Goal: Task Accomplishment & Management: Complete application form

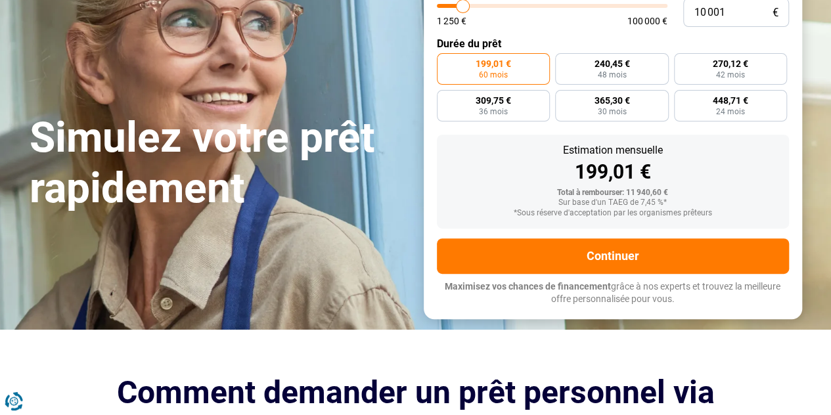
scroll to position [197, 0]
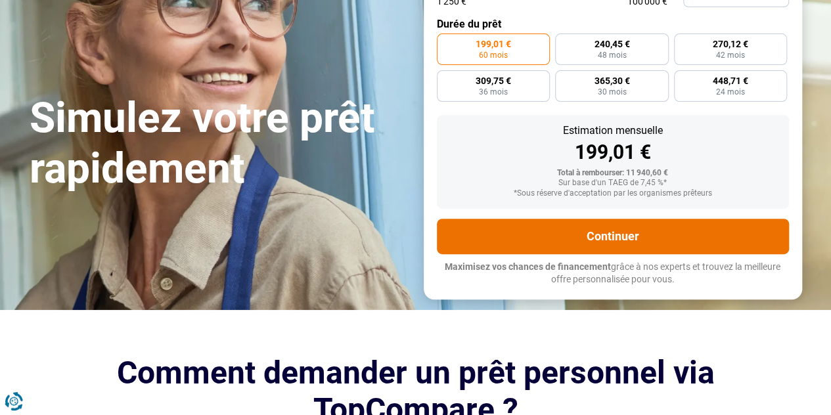
click at [554, 232] on button "Continuer" at bounding box center [613, 236] width 352 height 35
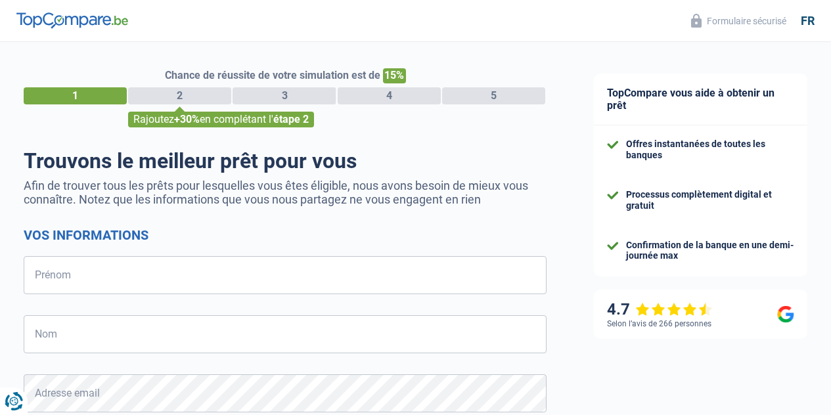
select select "32"
click at [76, 275] on input "Prénom" at bounding box center [285, 275] width 523 height 38
type input "Alain"
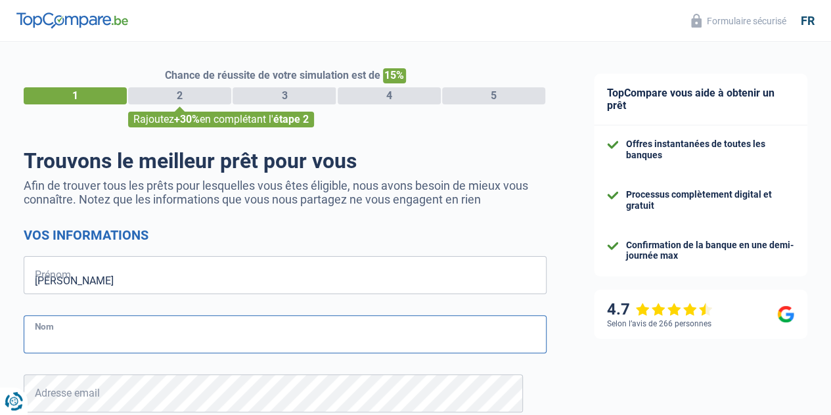
type input "Coen"
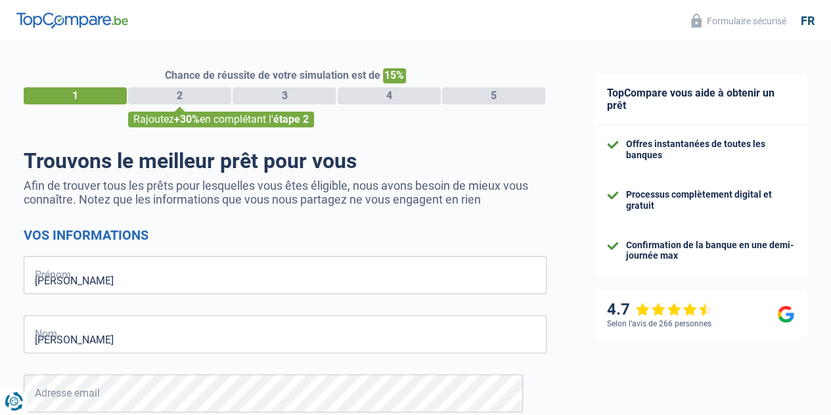
type input "484650092"
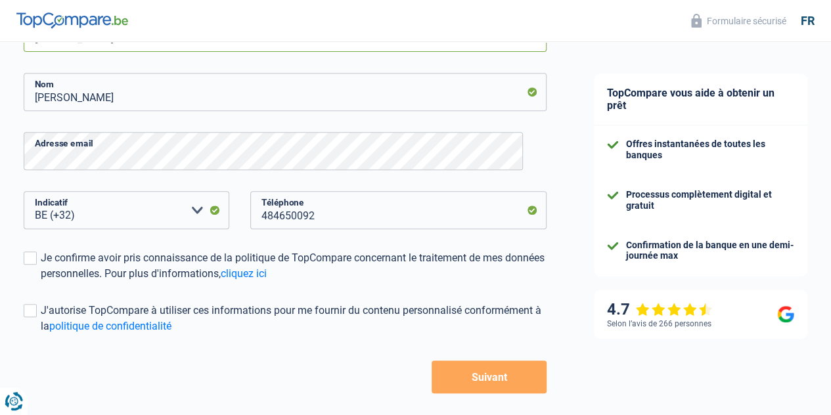
scroll to position [263, 0]
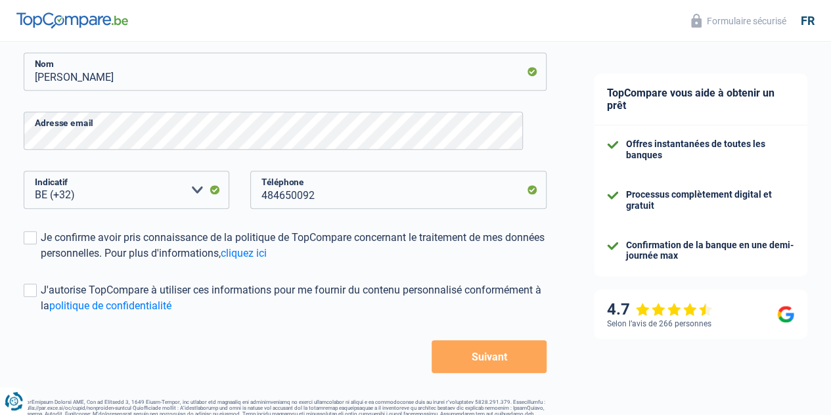
drag, startPoint x: 448, startPoint y: 354, endPoint x: 443, endPoint y: 342, distance: 12.7
click at [445, 348] on button "Suivant" at bounding box center [488, 356] width 115 height 33
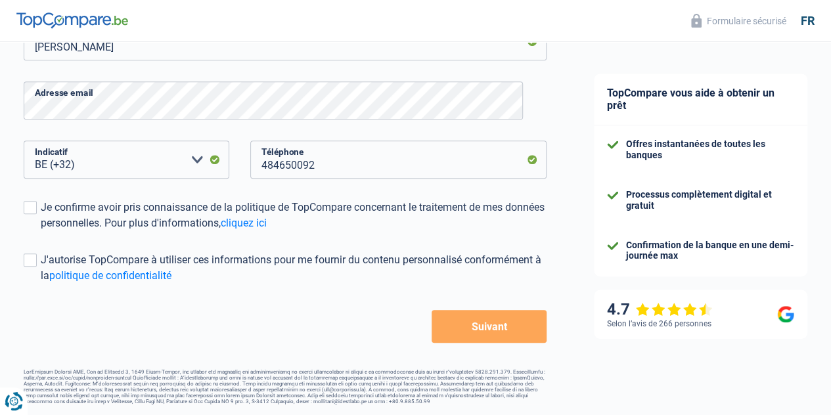
click at [436, 313] on button "Suivant" at bounding box center [488, 326] width 115 height 33
click at [48, 202] on label "Je confirme avoir pris connaissance de la politique de TopCompare concernant le…" at bounding box center [285, 216] width 523 height 32
click at [41, 231] on input "Je confirme avoir pris connaissance de la politique de TopCompare concernant le…" at bounding box center [41, 231] width 0 height 0
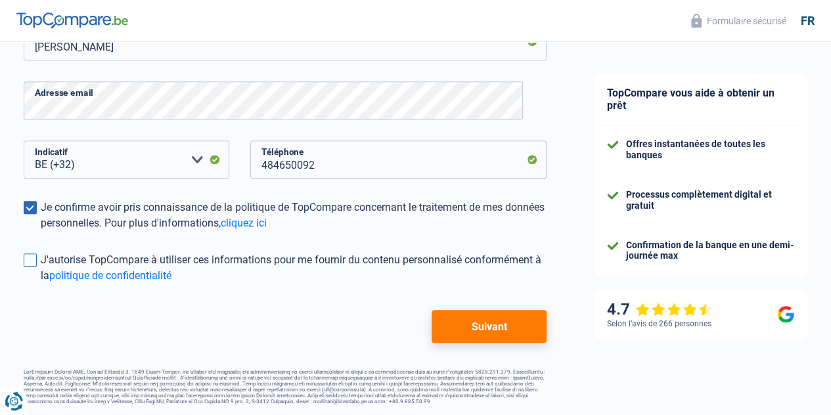
click at [37, 255] on span at bounding box center [30, 259] width 13 height 13
click at [41, 284] on input "J'autorise TopCompare à utiliser ces informations pour me fournir du contenu pe…" at bounding box center [41, 284] width 0 height 0
click at [444, 314] on button "Suivant" at bounding box center [488, 326] width 115 height 33
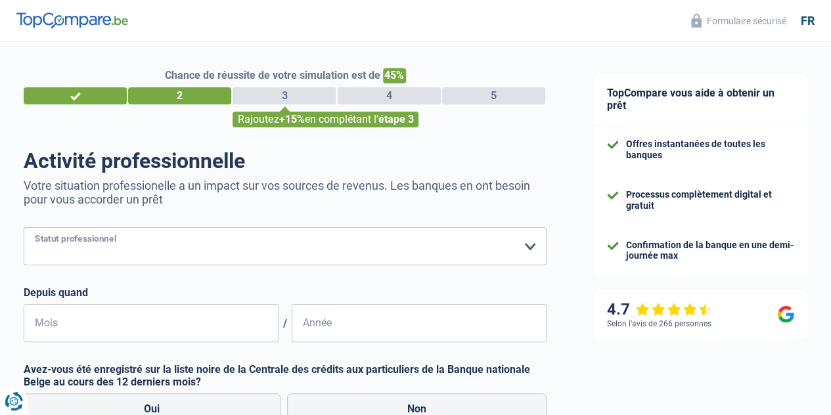
click at [507, 241] on select "Ouvrier Employé privé Employé public Invalide Indépendant Pensionné Chômeur Mut…" at bounding box center [285, 246] width 523 height 38
select select "invalid"
click at [35, 228] on select "Ouvrier Employé privé Employé public Invalide Indépendant Pensionné Chômeur Mut…" at bounding box center [285, 246] width 523 height 38
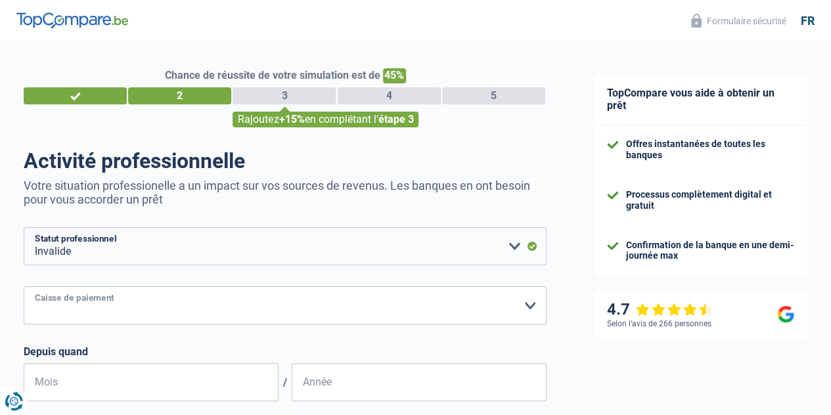
click at [67, 299] on select "Mutualité Chrétienne Mutualité Socialiste (Solidaris) SPF Sécurité Sociale Unio…" at bounding box center [285, 305] width 523 height 38
click at [27, 295] on div "Chance de réussite de votre simulation est de 45% 1 2 3 4 5 Rajoutez +15% en co…" at bounding box center [285, 345] width 570 height 617
click at [68, 301] on select "Mutualité Chrétienne Mutualité Socialiste (Solidaris) SPF Sécurité Sociale Unio…" at bounding box center [285, 305] width 523 height 38
select select "chretienne"
click at [35, 288] on select "Mutualité Chrétienne Mutualité Socialiste (Solidaris) SPF Sécurité Sociale Unio…" at bounding box center [285, 305] width 523 height 38
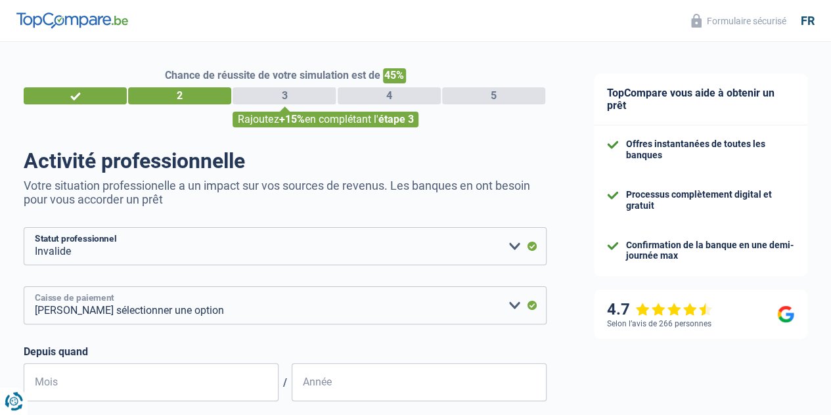
scroll to position [66, 0]
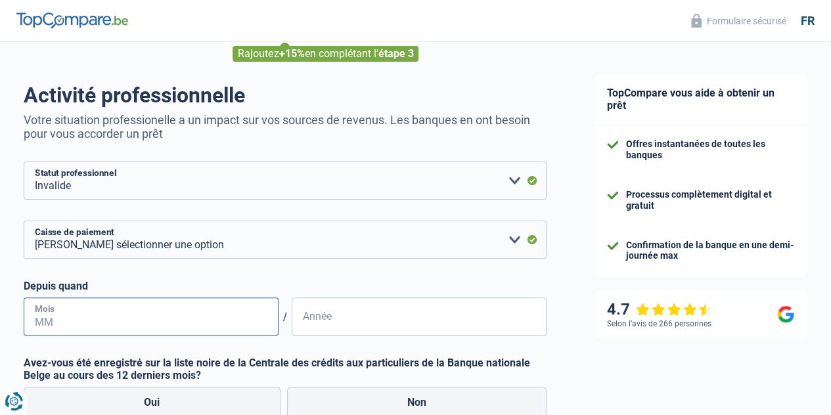
click at [70, 313] on input "Mois" at bounding box center [151, 316] width 255 height 38
type input "01"
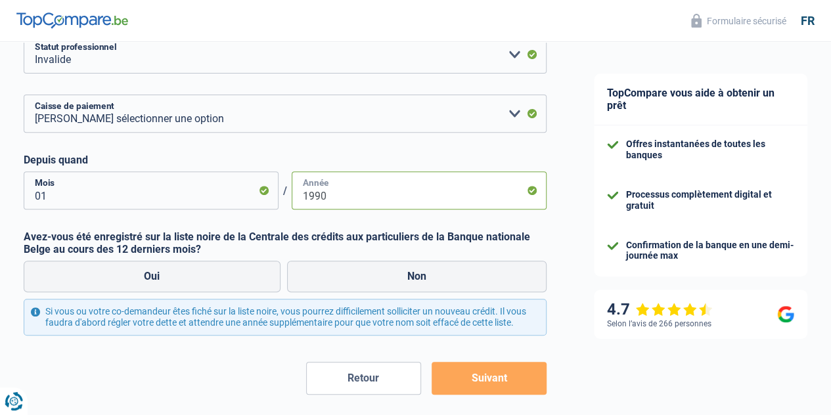
scroll to position [197, 0]
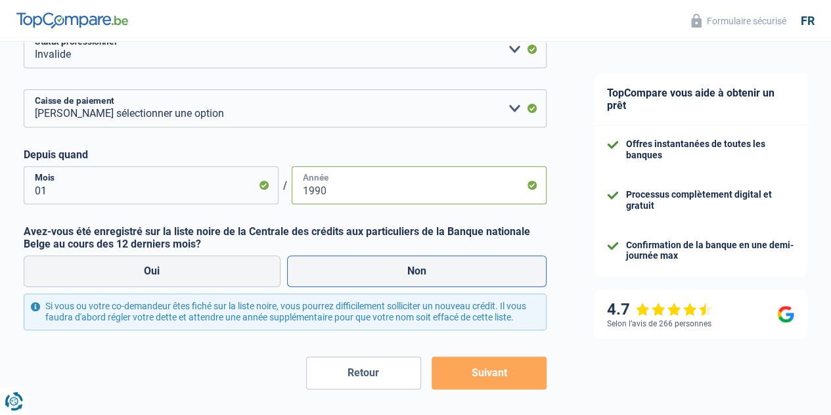
type input "1990"
click at [298, 270] on label "Non" at bounding box center [417, 271] width 260 height 32
click at [298, 270] on input "Non" at bounding box center [417, 271] width 260 height 32
radio input "true"
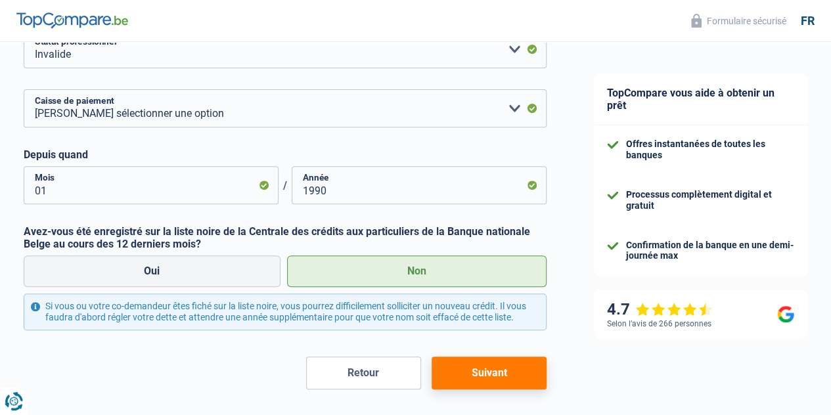
click at [464, 378] on button "Suivant" at bounding box center [488, 373] width 115 height 33
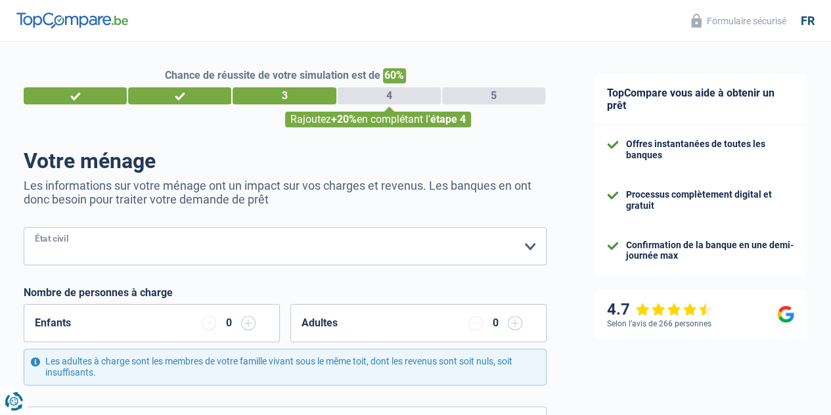
click at [93, 235] on select "Célibataire Marié(e) Cohabitant(e) légal(e) Divorcé(e) Veuf(ve) Séparé (de fait…" at bounding box center [285, 246] width 523 height 38
select select "single"
click at [35, 228] on select "Célibataire Marié(e) Cohabitant(e) légal(e) Divorcé(e) Veuf(ve) Séparé (de fait…" at bounding box center [285, 246] width 523 height 38
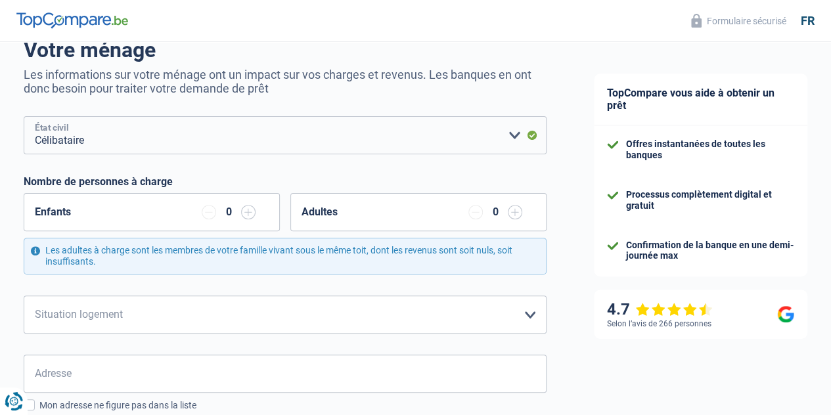
scroll to position [131, 0]
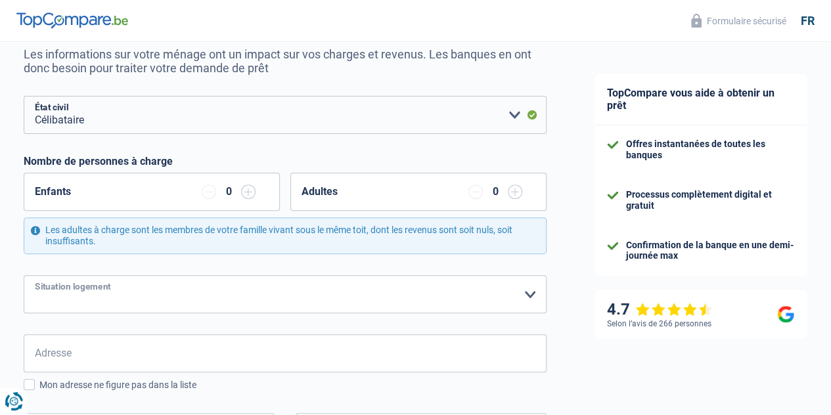
click at [81, 284] on select "Locataire Propriétaire avec prêt hypothécaire Propriétaire sans prêt hypothécai…" at bounding box center [285, 294] width 523 height 38
select select "rents"
click at [35, 275] on select "Locataire Propriétaire avec prêt hypothécaire Propriétaire sans prêt hypothécai…" at bounding box center [285, 294] width 523 height 38
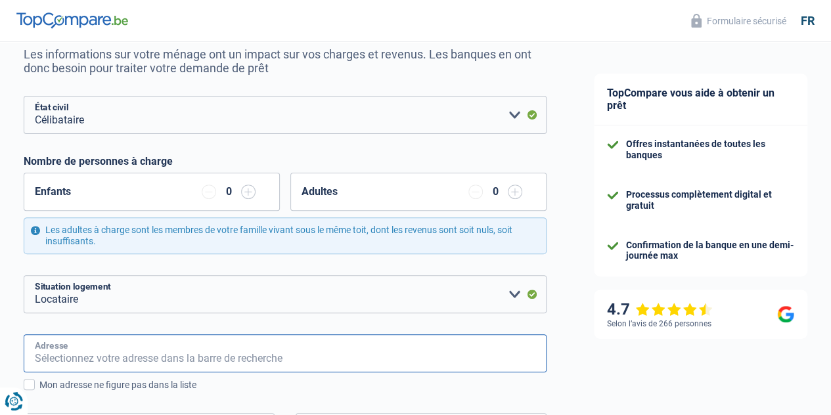
click at [74, 349] on input "Adresse" at bounding box center [285, 353] width 523 height 38
type input "Square des Héros 6 ét 3 ét 1180 Uccle"
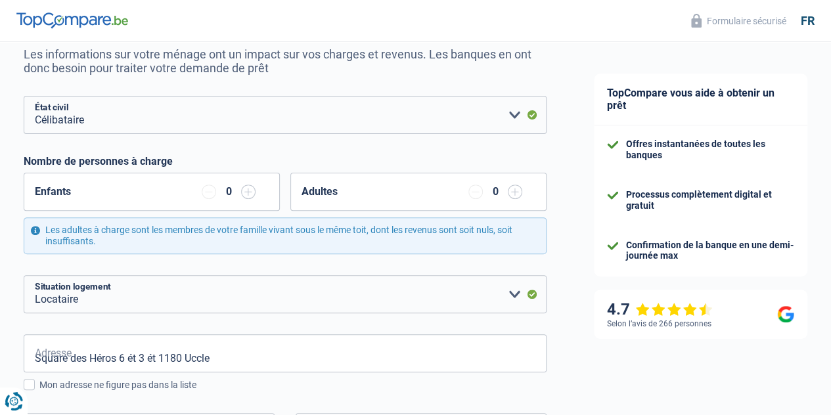
type input "Belgique"
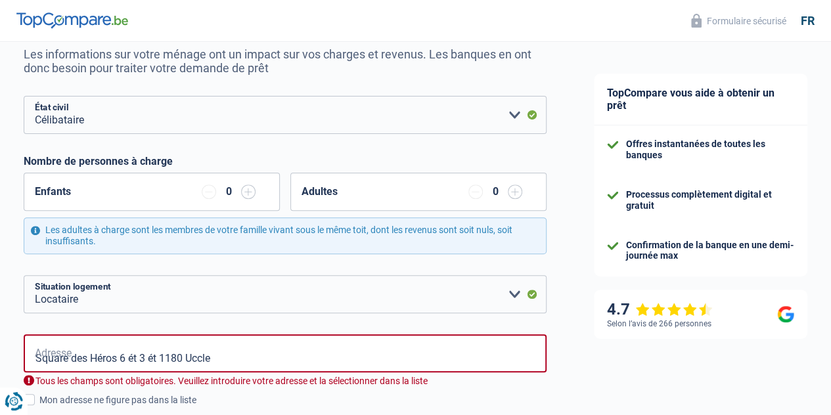
type input "Belgique"
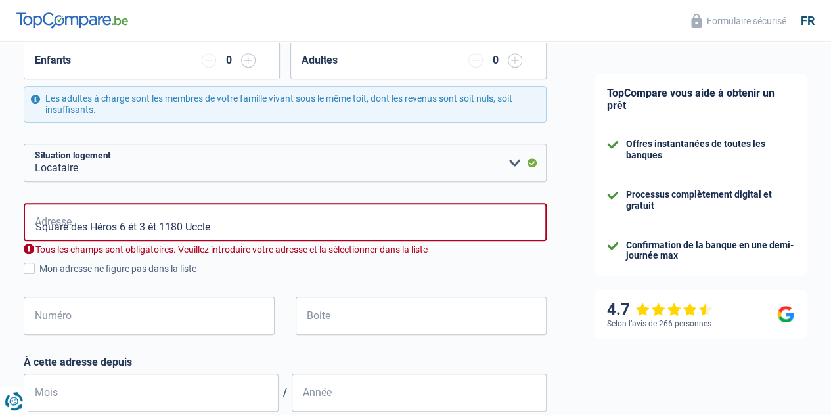
scroll to position [328, 0]
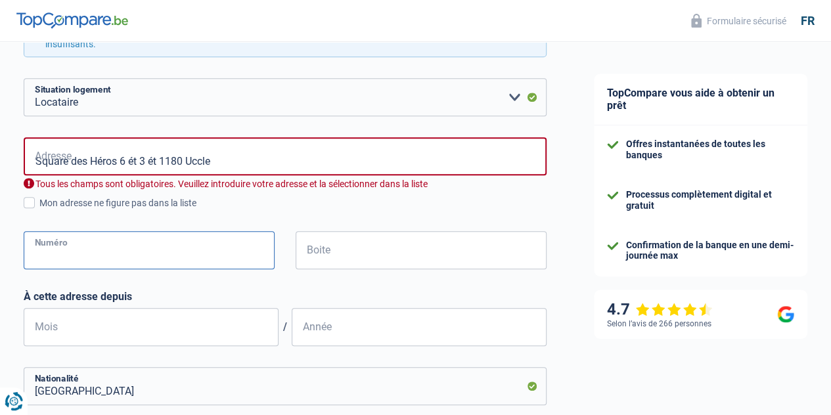
click at [51, 248] on input "Numéro" at bounding box center [149, 250] width 251 height 38
type input "6"
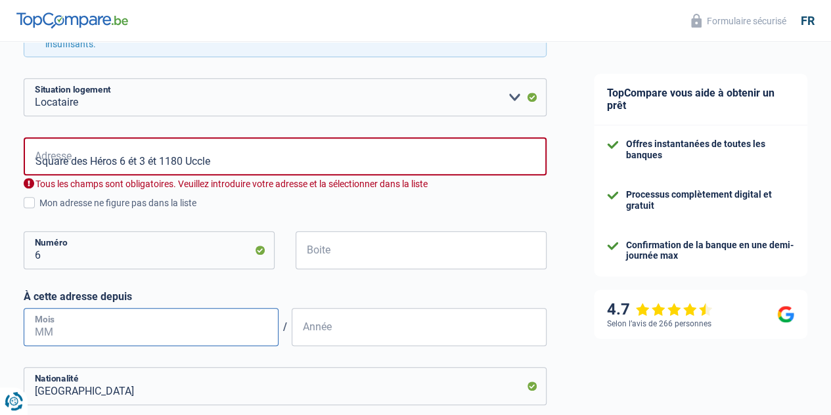
click at [62, 321] on input "Mois" at bounding box center [151, 327] width 255 height 38
type input "01"
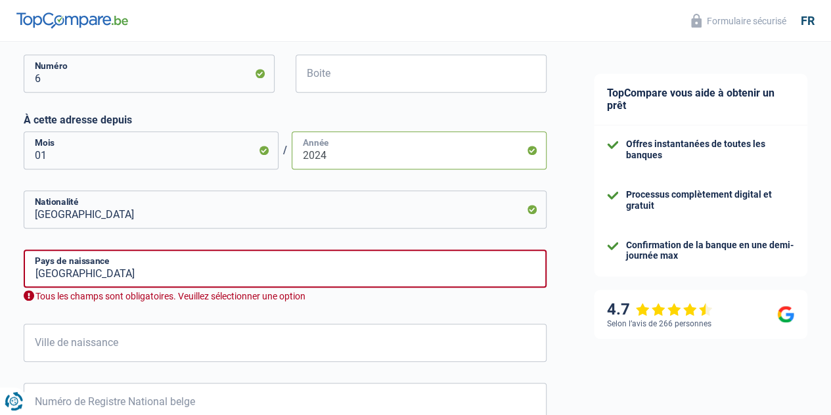
scroll to position [525, 0]
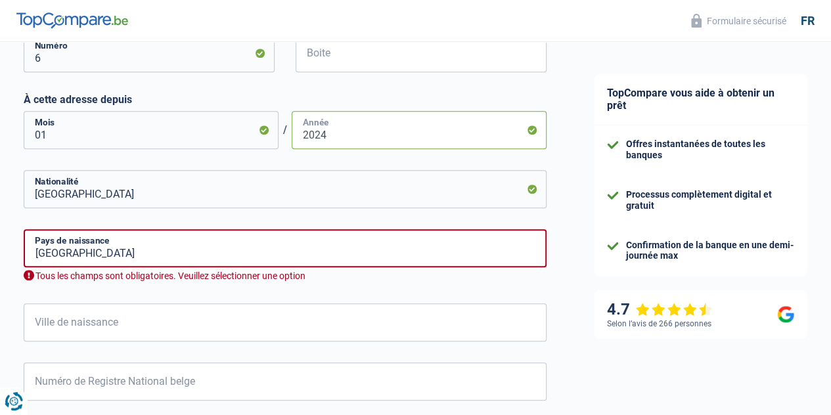
type input "2024"
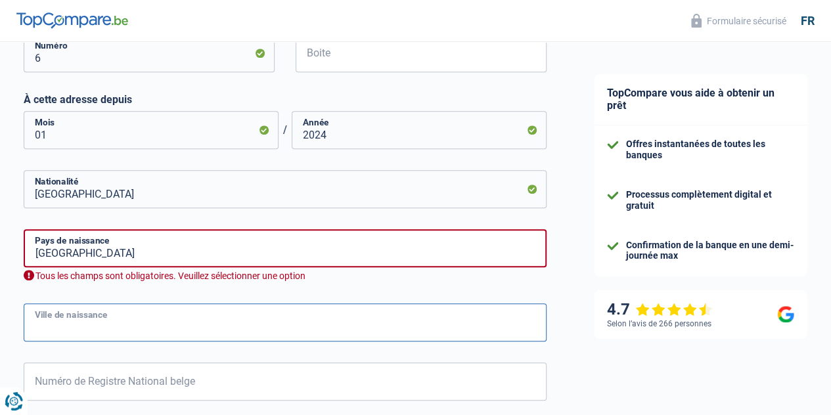
click at [77, 320] on input "Ville de naissance" at bounding box center [285, 322] width 523 height 38
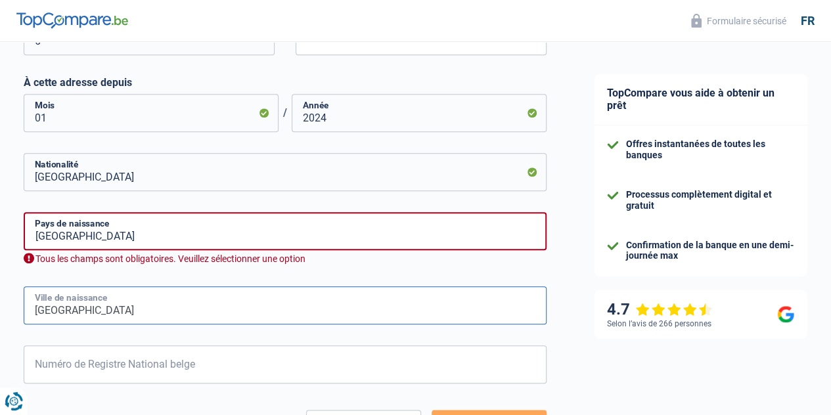
scroll to position [591, 0]
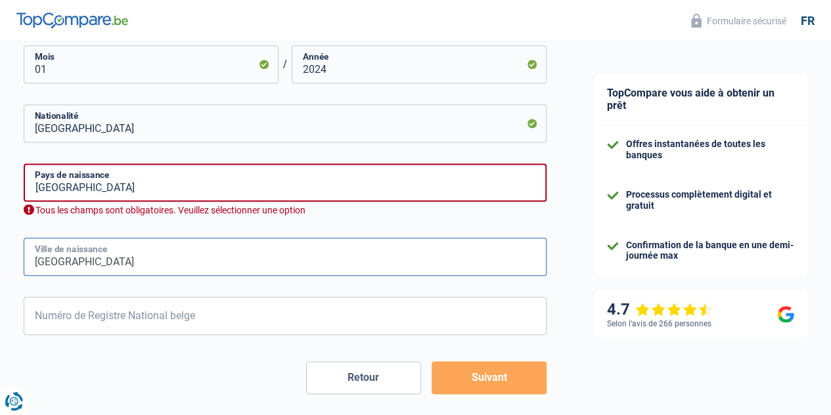
type input "Etterbeek"
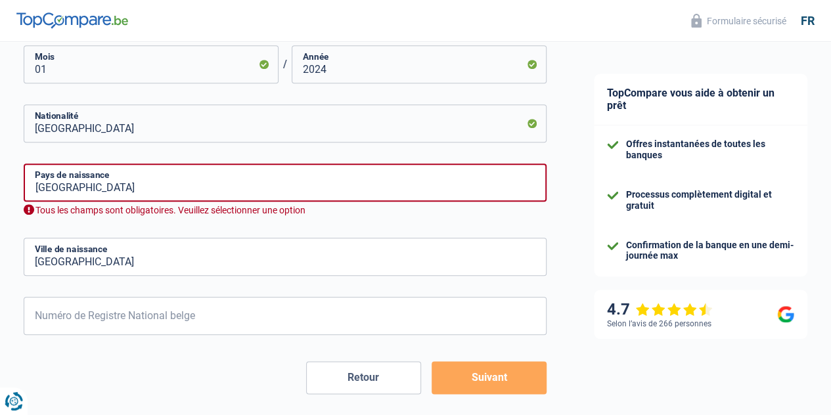
click at [65, 345] on form "Célibataire Marié(e) Cohabitant(e) légal(e) Divorcé(e) Veuf(ve) Séparé (de fait…" at bounding box center [285, 15] width 523 height 758
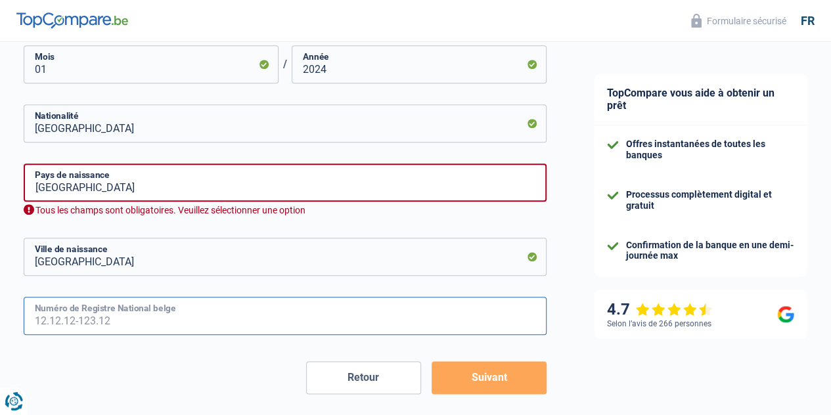
click at [56, 324] on input "Numéro de Registre National belge" at bounding box center [285, 316] width 523 height 38
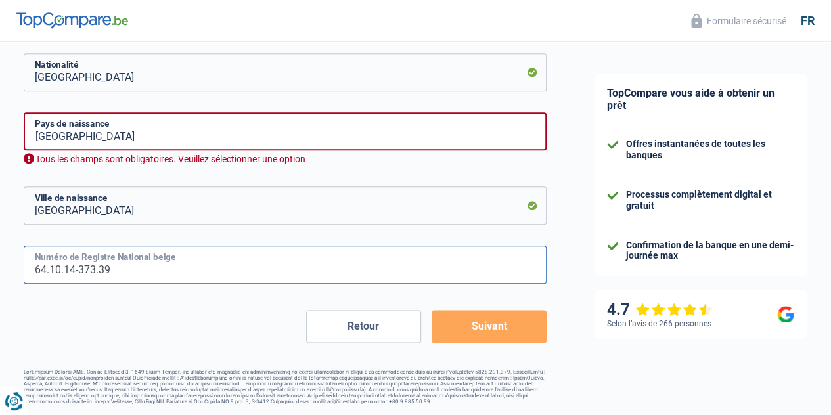
type input "64.10.14-373.39"
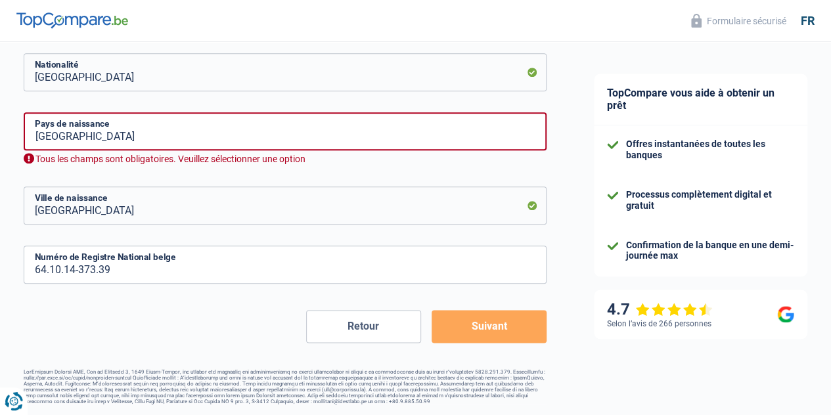
click at [461, 320] on button "Suivant" at bounding box center [488, 326] width 115 height 33
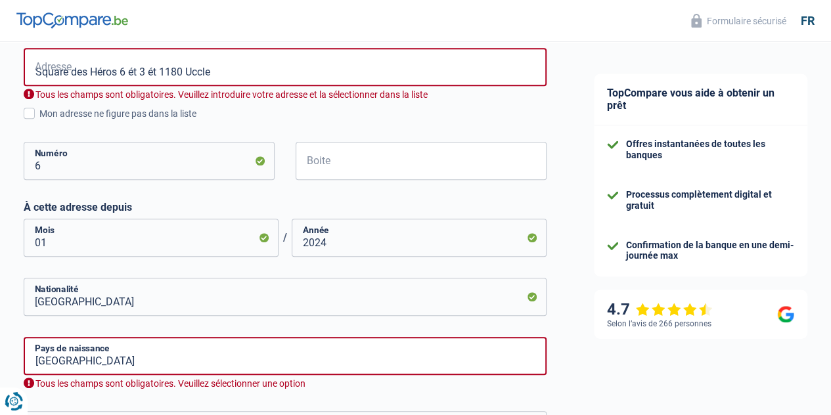
scroll to position [417, 0]
click at [330, 163] on input "Boite" at bounding box center [420, 161] width 251 height 38
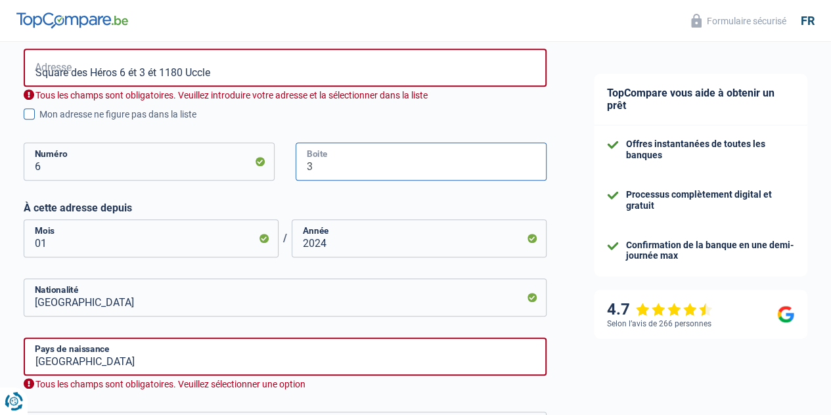
type input "3"
click at [35, 112] on span at bounding box center [29, 113] width 11 height 11
click at [39, 121] on input "Mon adresse ne figure pas dans la liste" at bounding box center [39, 121] width 0 height 0
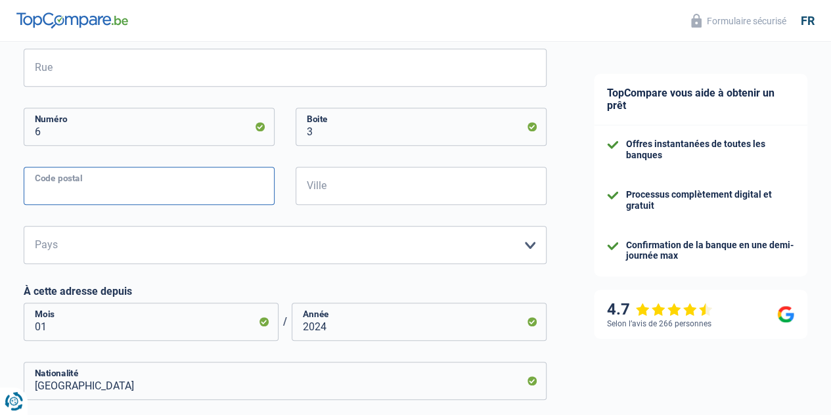
click at [45, 177] on input "Code postal" at bounding box center [149, 186] width 251 height 38
type input "1180"
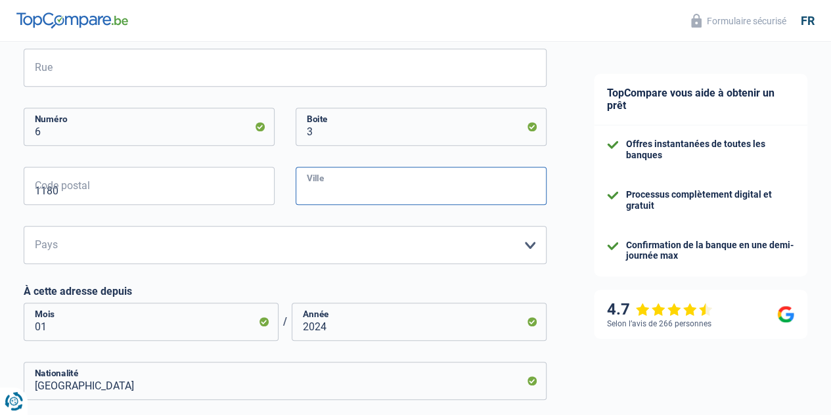
type input "Uccle"
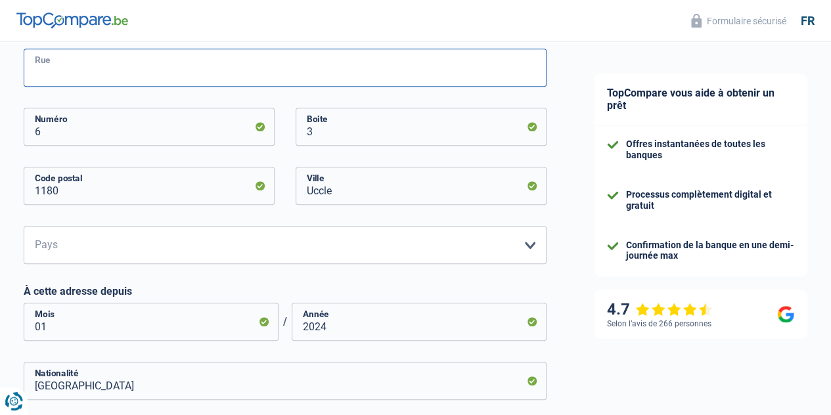
type input "Square des Héros 6 ét 3 ét 1180 Uccle"
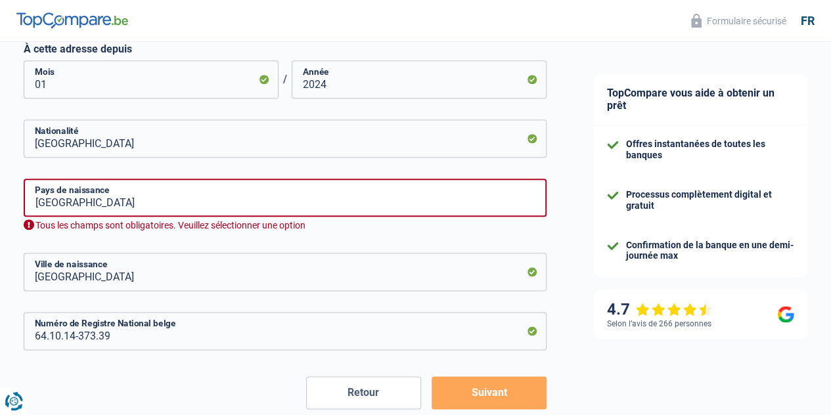
scroll to position [680, 0]
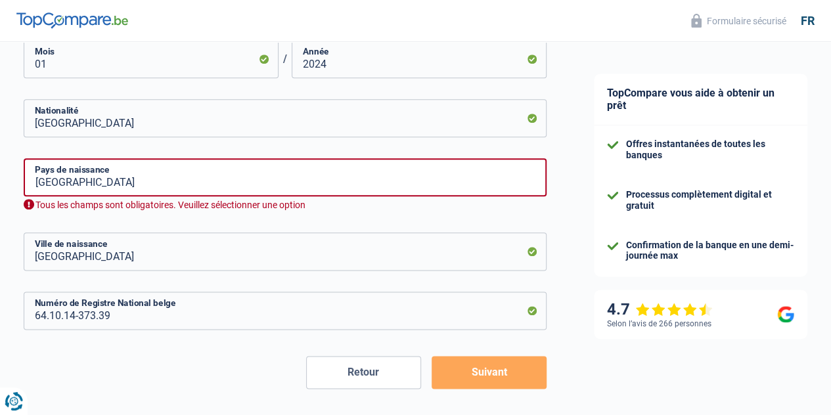
click at [461, 370] on button "Suivant" at bounding box center [488, 372] width 115 height 33
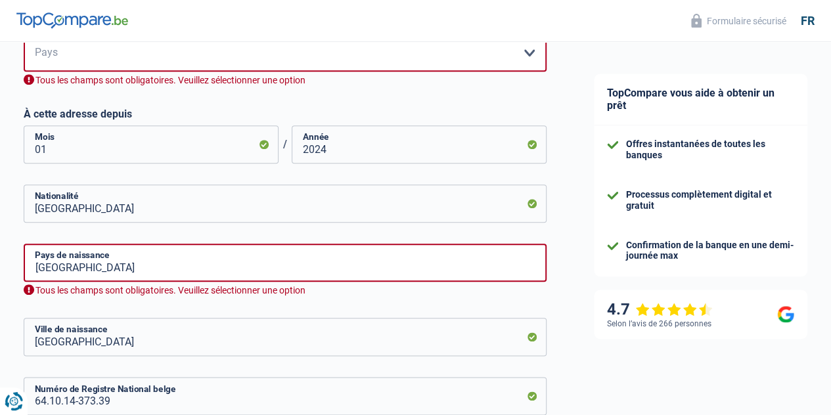
scroll to position [599, 0]
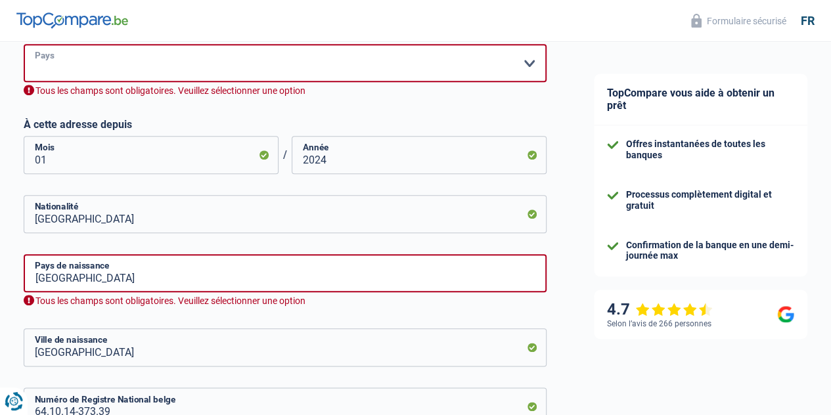
click at [67, 68] on select "Belgique Luxembourg Veuillez sélectionner une option" at bounding box center [285, 63] width 523 height 38
select select "BE"
click at [35, 44] on select "Belgique Luxembourg Veuillez sélectionner une option" at bounding box center [285, 63] width 523 height 38
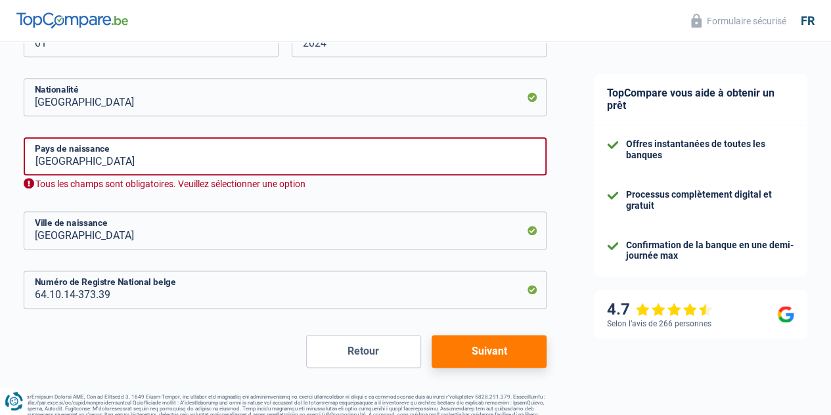
scroll to position [727, 0]
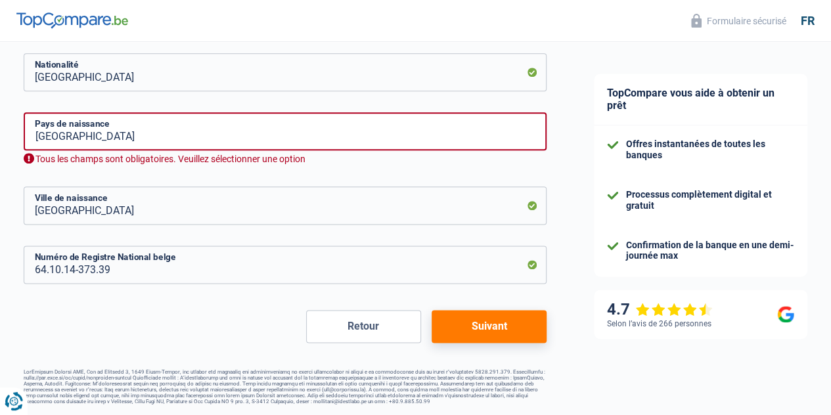
click at [435, 320] on button "Suivant" at bounding box center [488, 326] width 115 height 33
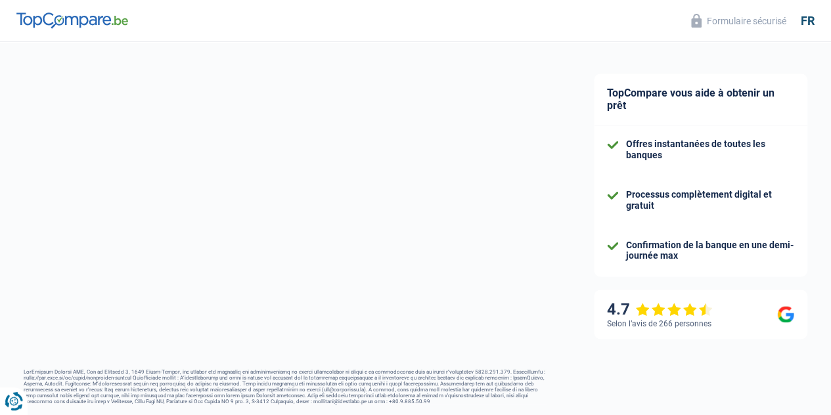
select select "disabilityPension"
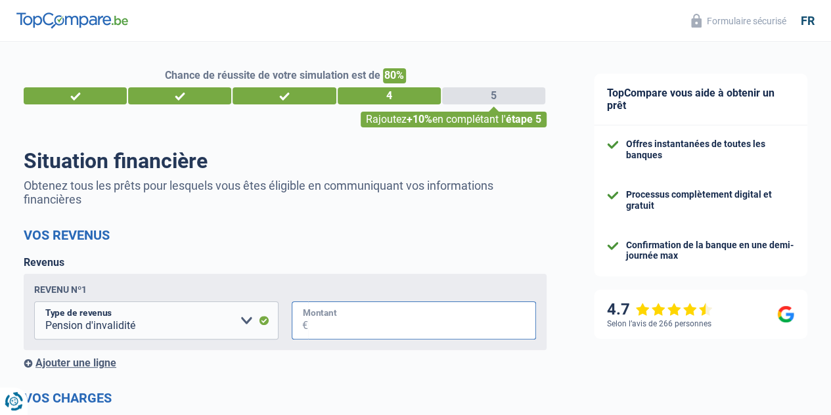
click at [312, 322] on input "Montant" at bounding box center [422, 320] width 228 height 38
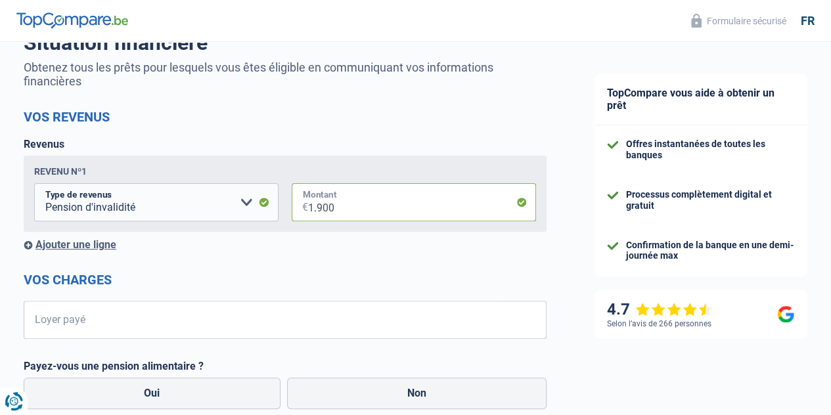
scroll to position [131, 0]
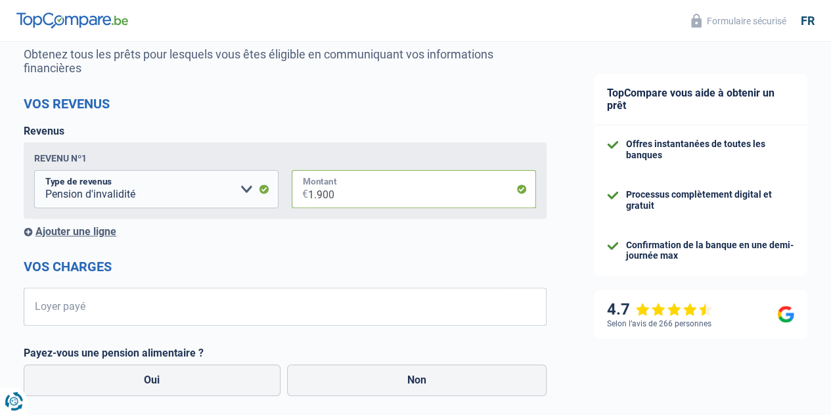
type input "1.900"
click at [40, 313] on span "€" at bounding box center [32, 307] width 16 height 38
click at [62, 311] on input "Loyer payé" at bounding box center [293, 307] width 506 height 38
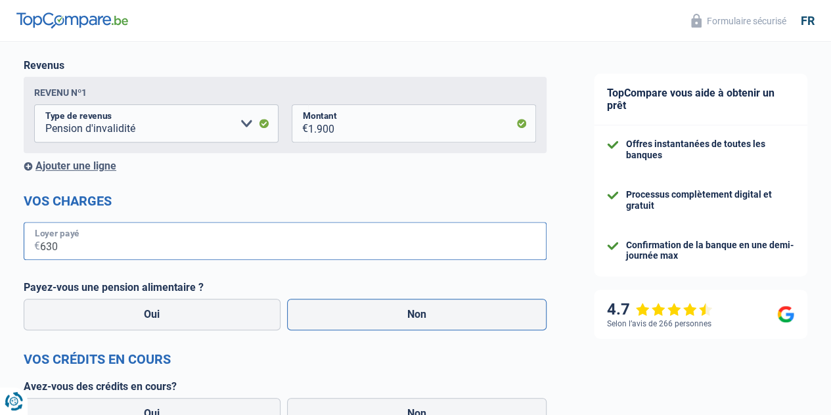
type input "630"
click at [337, 318] on label "Non" at bounding box center [417, 315] width 260 height 32
click at [337, 318] on input "Non" at bounding box center [417, 315] width 260 height 32
radio input "true"
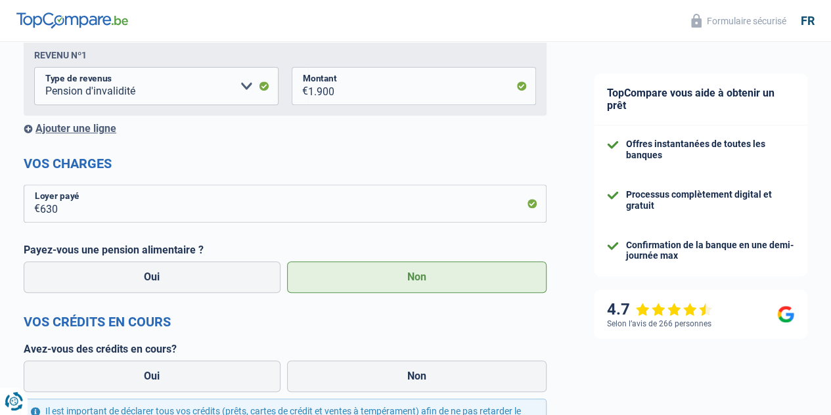
scroll to position [263, 0]
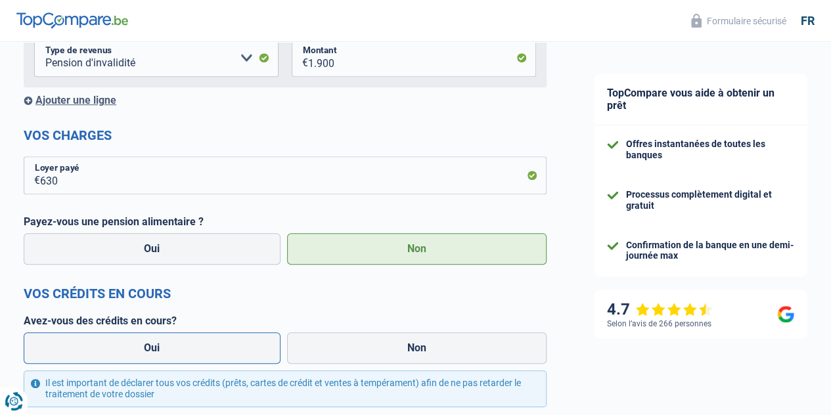
click at [219, 339] on label "Oui" at bounding box center [152, 348] width 257 height 32
click at [219, 339] on input "Oui" at bounding box center [152, 348] width 257 height 32
radio input "true"
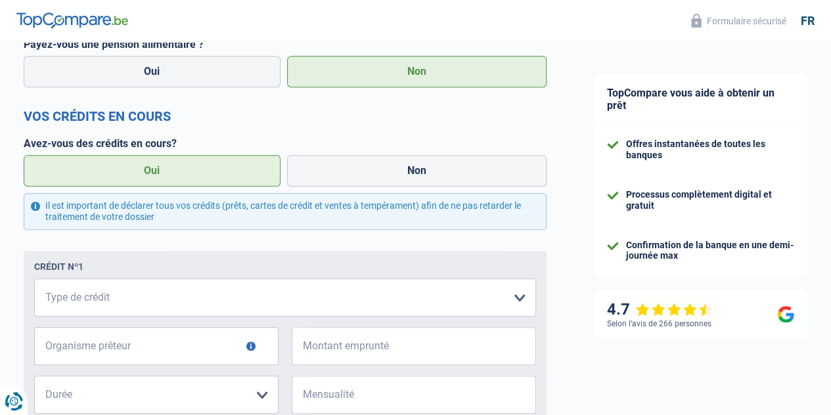
scroll to position [460, 0]
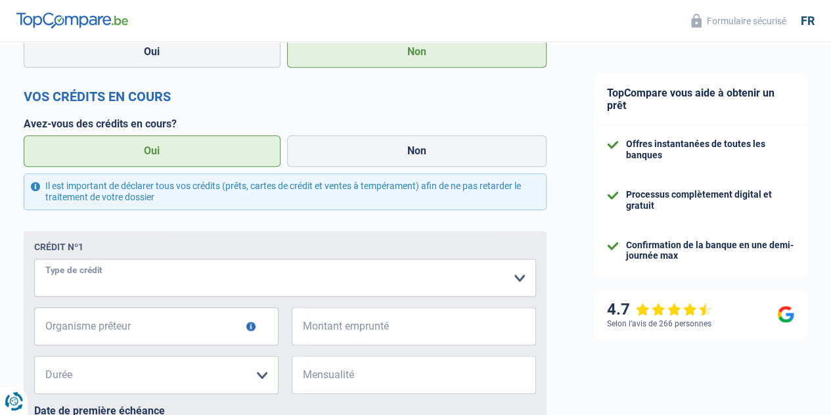
click at [98, 279] on select "Carte ou ouverture de crédit Prêt hypothécaire Vente à tempérament Prêt à tempé…" at bounding box center [285, 278] width 502 height 38
select select "creditConsolidation"
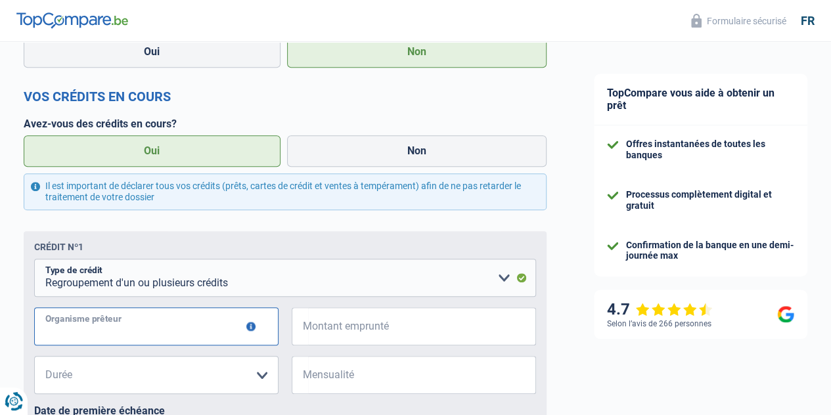
click at [83, 328] on input "Organisme prêteur" at bounding box center [156, 326] width 244 height 38
type input "BUYWAY"
click at [257, 372] on select "12 mois 18 mois 24 mois Veuillez sélectionner une option" at bounding box center [156, 375] width 244 height 38
select select "18"
click at [45, 358] on select "12 mois 18 mois 24 mois Veuillez sélectionner une option" at bounding box center [156, 375] width 244 height 38
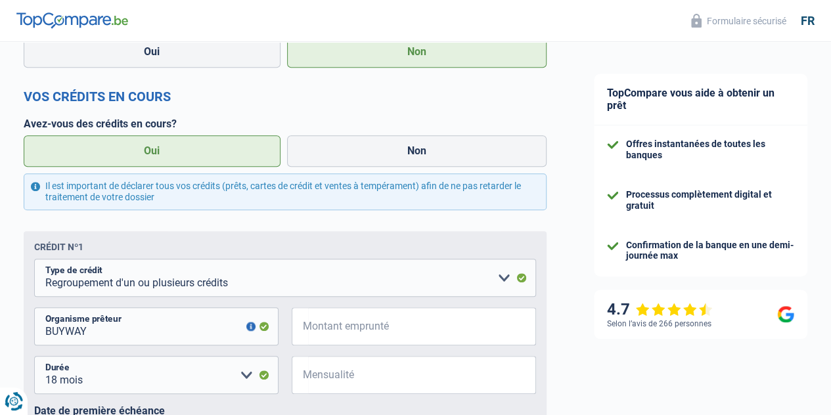
click at [306, 330] on span "€" at bounding box center [300, 326] width 16 height 38
click at [110, 332] on input "BUYWAY" at bounding box center [156, 326] width 244 height 38
click at [323, 326] on input "Montant emprunté" at bounding box center [422, 326] width 228 height 38
type input "2"
select select
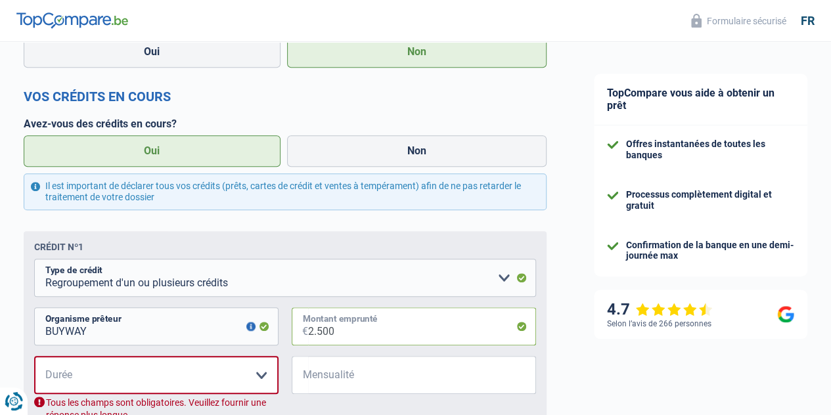
type input "2.500"
click at [311, 379] on input "Mensualité" at bounding box center [422, 375] width 228 height 38
type input "200"
click at [58, 377] on select "12 mois 18 mois 24 mois Veuillez sélectionner une option" at bounding box center [156, 375] width 244 height 38
select select "24"
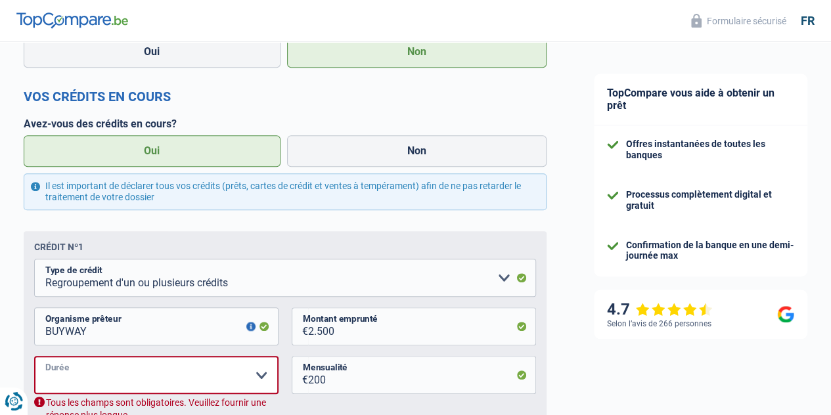
click at [45, 358] on select "12 mois 18 mois 24 mois Veuillez sélectionner une option" at bounding box center [156, 375] width 244 height 38
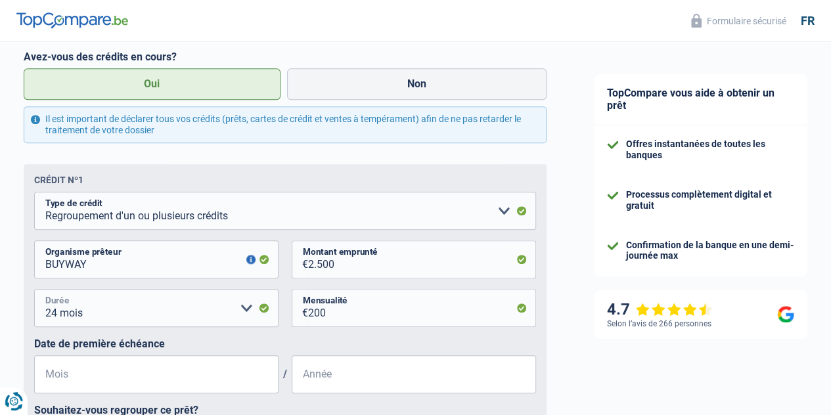
scroll to position [591, 0]
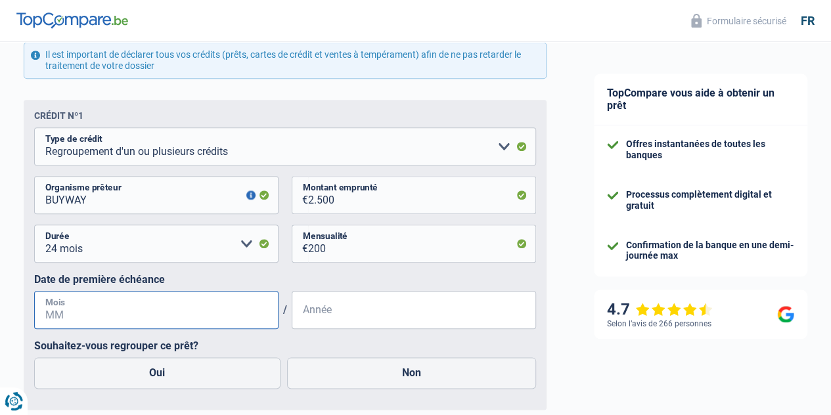
click at [81, 311] on input "Mois" at bounding box center [156, 310] width 244 height 38
click at [67, 321] on input "01" at bounding box center [156, 310] width 244 height 38
type input "0"
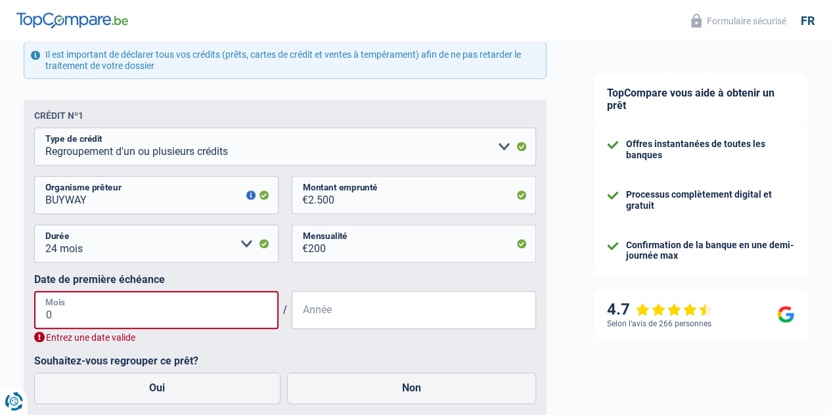
type input "08"
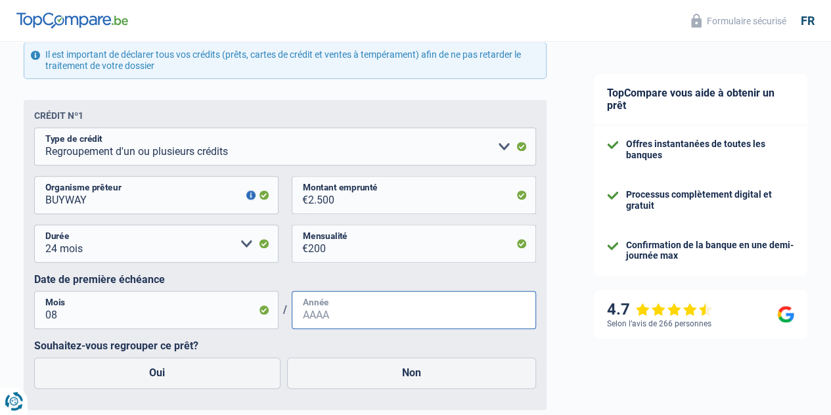
click at [307, 319] on input "Année" at bounding box center [414, 310] width 244 height 38
click at [311, 317] on input "Année" at bounding box center [414, 310] width 244 height 38
type input "2025"
click at [188, 201] on input "BUYWAY" at bounding box center [156, 195] width 244 height 38
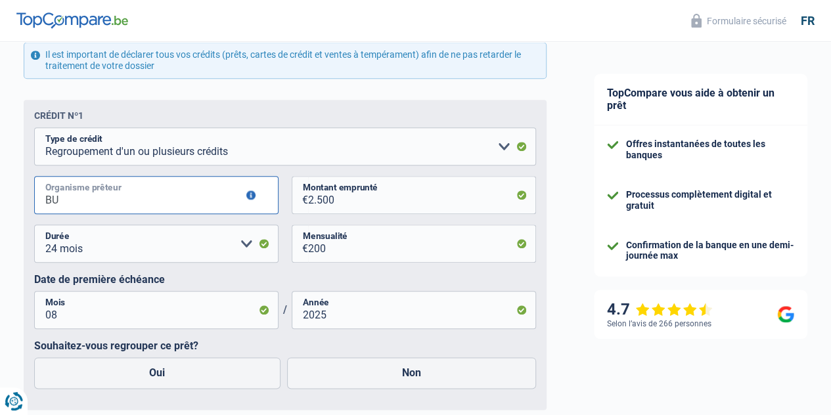
type input "B"
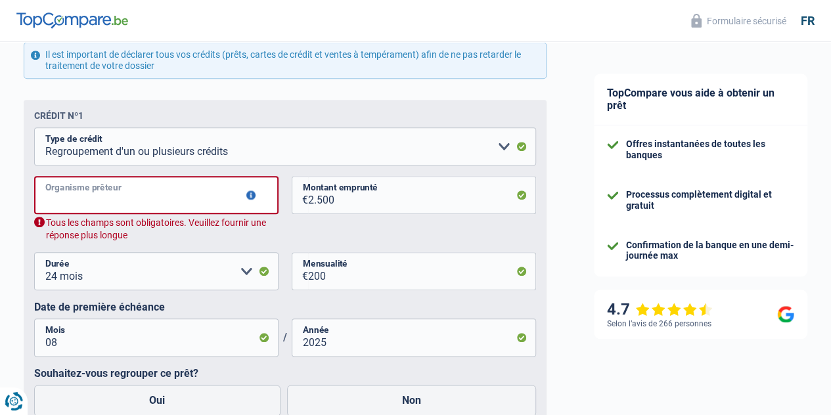
click at [171, 196] on input "Organisme prêteur" at bounding box center [156, 195] width 244 height 38
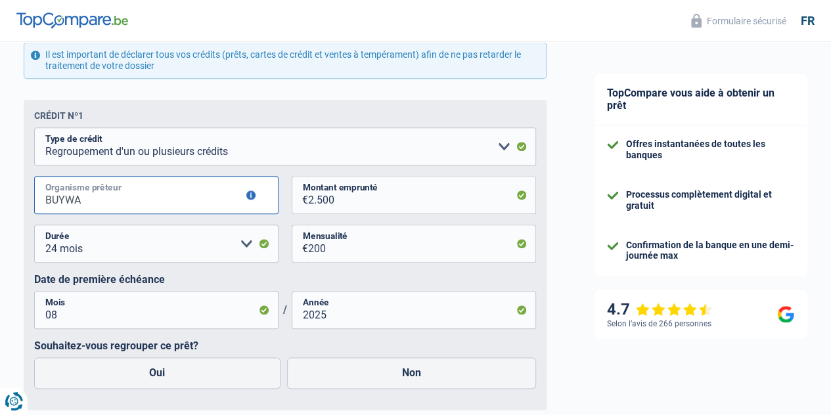
type input "BUYWAY"
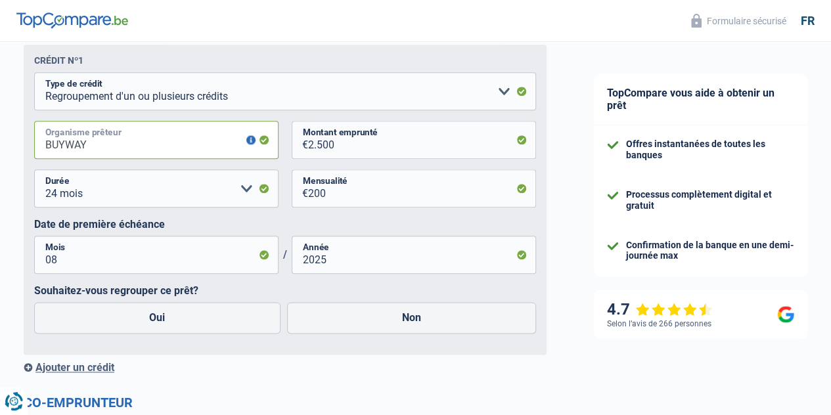
scroll to position [722, 0]
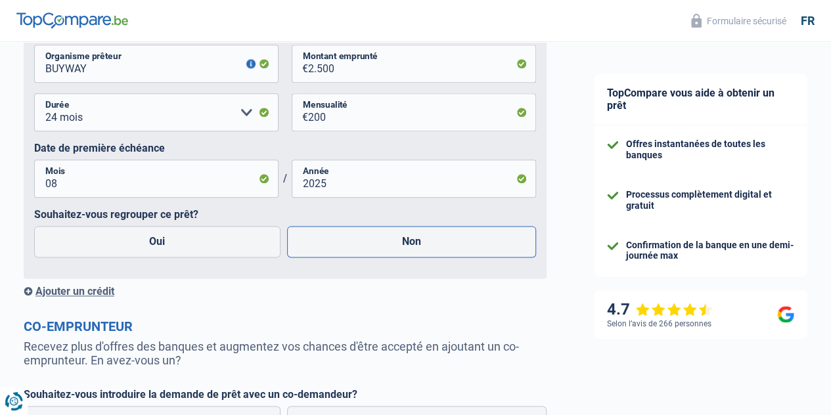
click at [299, 247] on label "Non" at bounding box center [411, 242] width 249 height 32
click at [299, 247] on input "Non" at bounding box center [411, 242] width 249 height 32
radio input "true"
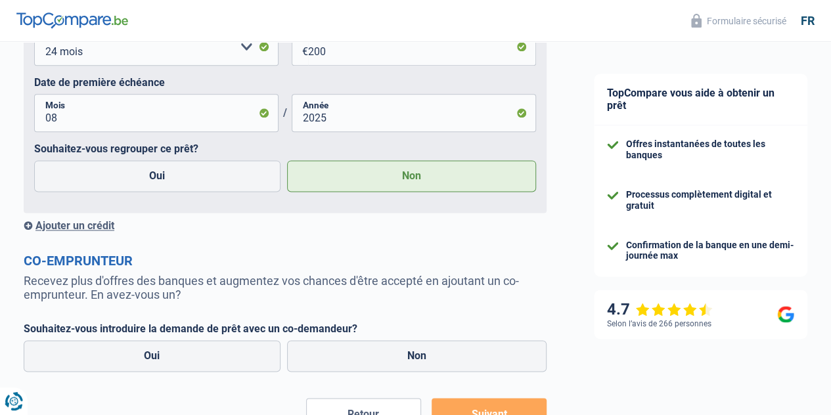
scroll to position [854, 0]
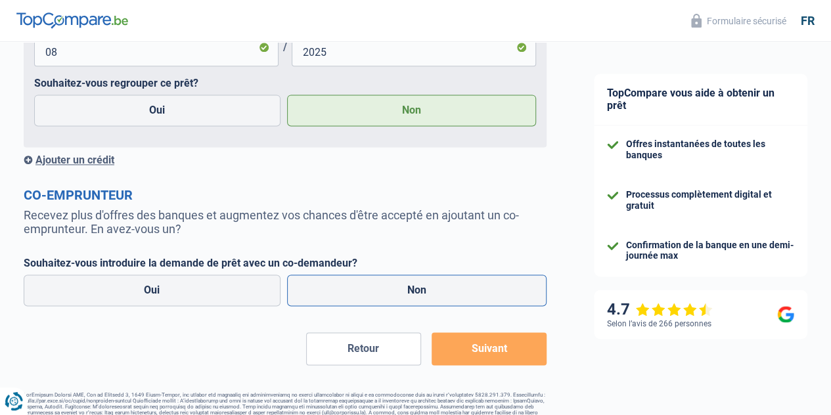
click at [315, 284] on label "Non" at bounding box center [417, 290] width 260 height 32
click at [315, 284] on input "Non" at bounding box center [417, 290] width 260 height 32
radio input "true"
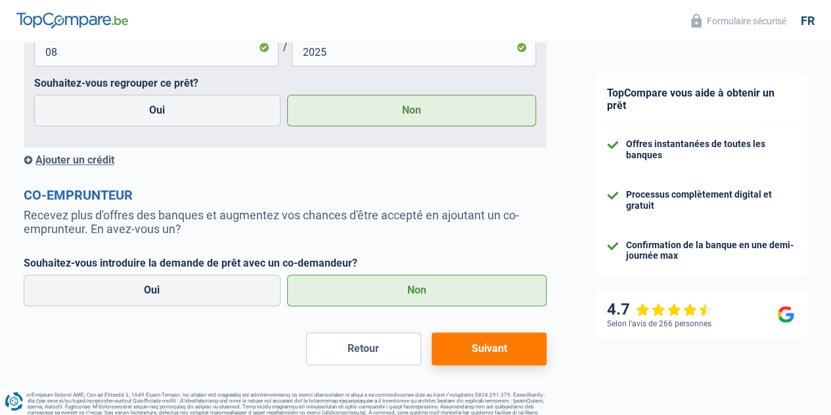
click at [449, 354] on button "Suivant" at bounding box center [488, 348] width 115 height 33
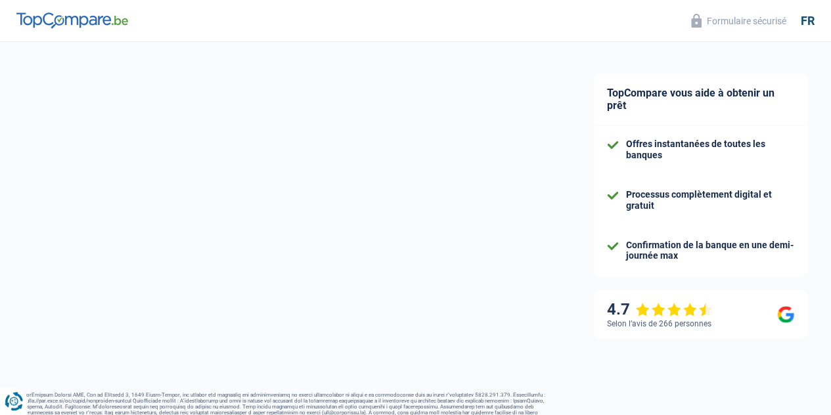
select select "60"
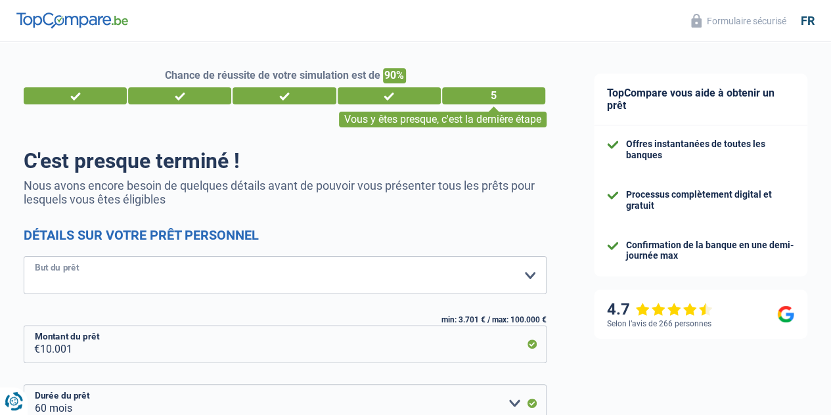
click at [510, 274] on select "Confort maison: meubles, textile, peinture, électroménager, outillage non-profe…" at bounding box center [285, 275] width 523 height 38
select select "hobbies"
click at [35, 257] on select "Confort maison: meubles, textile, peinture, électroménager, outillage non-profe…" at bounding box center [285, 275] width 523 height 38
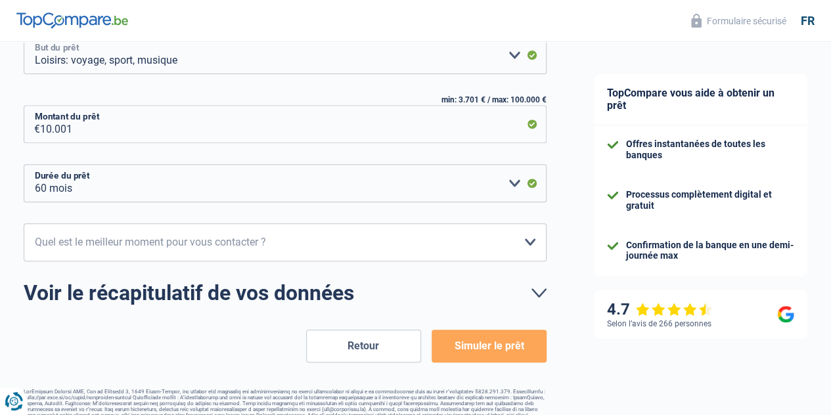
scroll to position [242, 0]
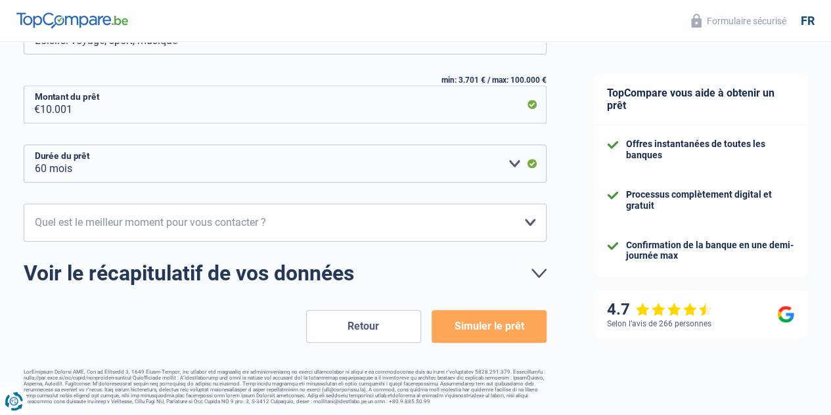
click at [440, 318] on button "Simuler le prêt" at bounding box center [488, 326] width 115 height 33
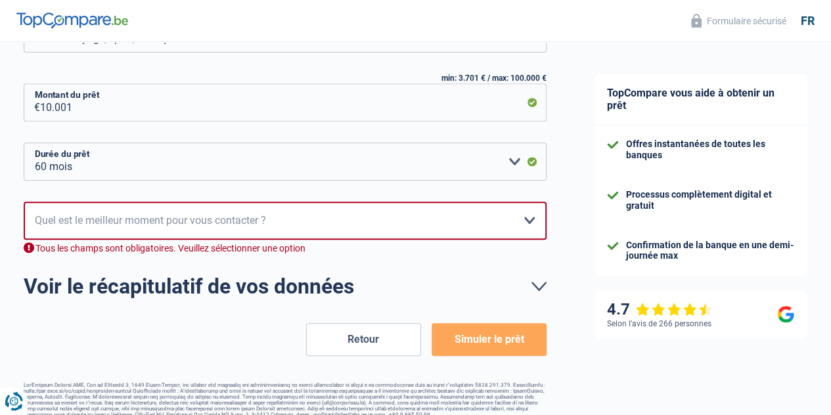
click at [439, 339] on button "Simuler le prêt" at bounding box center [488, 339] width 115 height 33
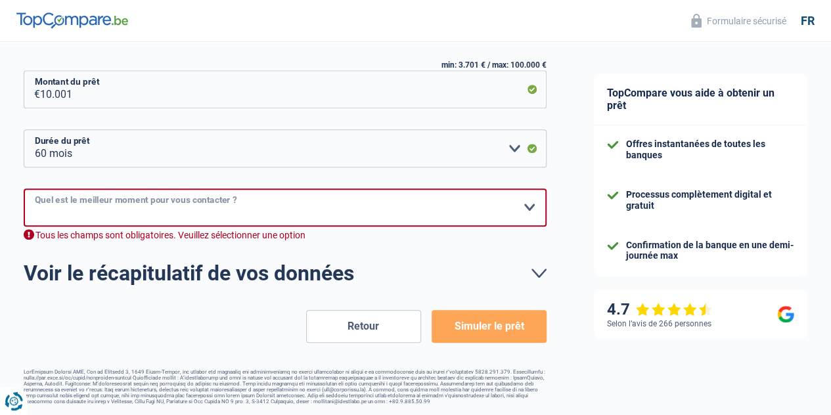
click at [88, 195] on select "10h-12h 12h-14h 14h-16h 16h-18h Veuillez sélectionner une option" at bounding box center [285, 207] width 523 height 38
select select "10-12"
click at [35, 202] on select "10h-12h 12h-14h 14h-16h 16h-18h Veuillez sélectionner une option" at bounding box center [285, 207] width 523 height 38
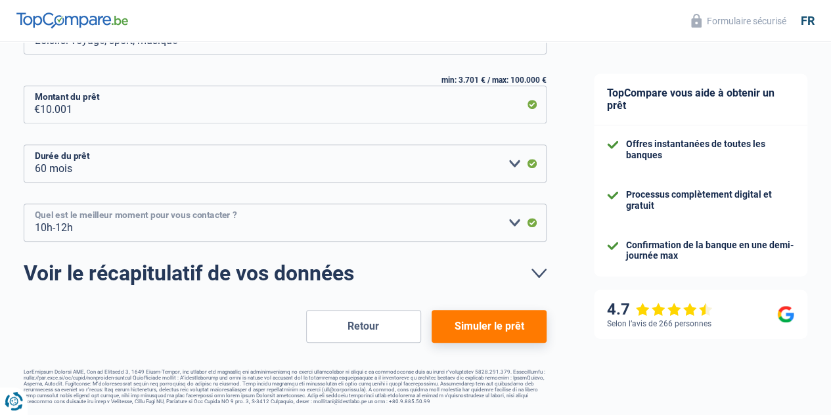
scroll to position [242, 0]
click at [456, 328] on button "Simuler le prêt" at bounding box center [488, 326] width 115 height 33
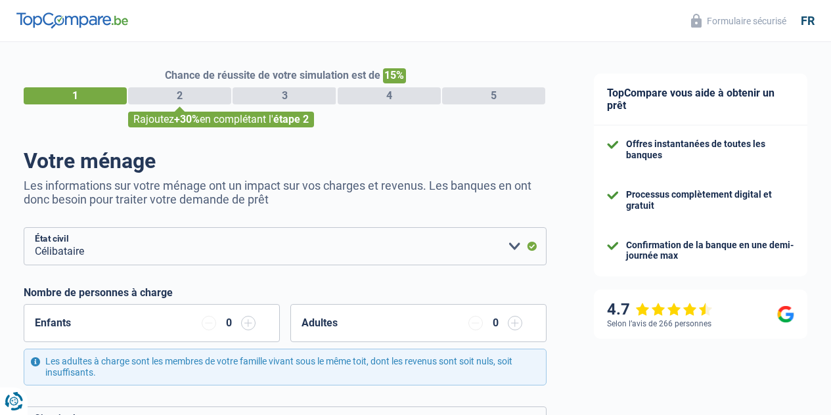
select select "single"
select select "rents"
select select "BE"
